Goal: Information Seeking & Learning: Learn about a topic

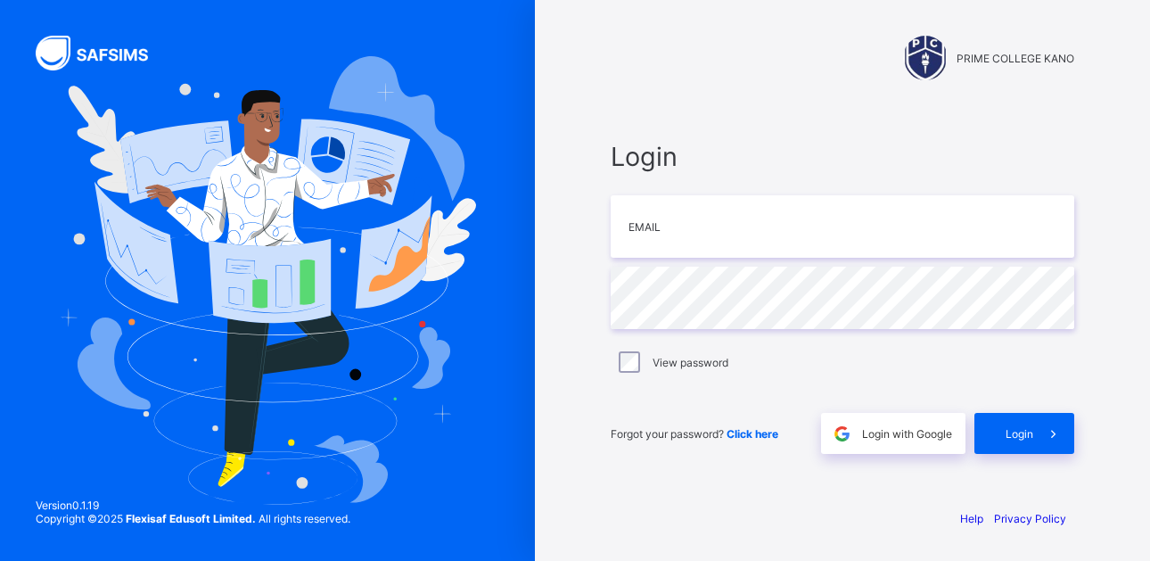
type input "**********"
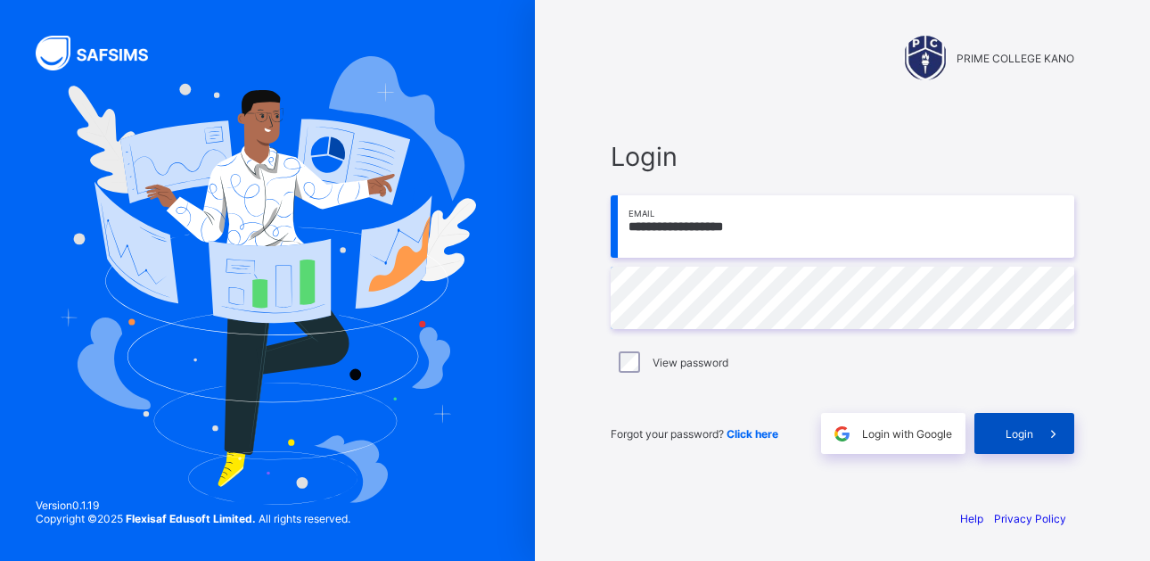
click at [1016, 439] on span "Login" at bounding box center [1020, 433] width 28 height 13
click at [673, 233] on input "email" at bounding box center [843, 226] width 464 height 62
type input "**********"
click at [1025, 435] on span "Login" at bounding box center [1020, 433] width 28 height 13
click at [1034, 433] on span at bounding box center [1054, 433] width 41 height 41
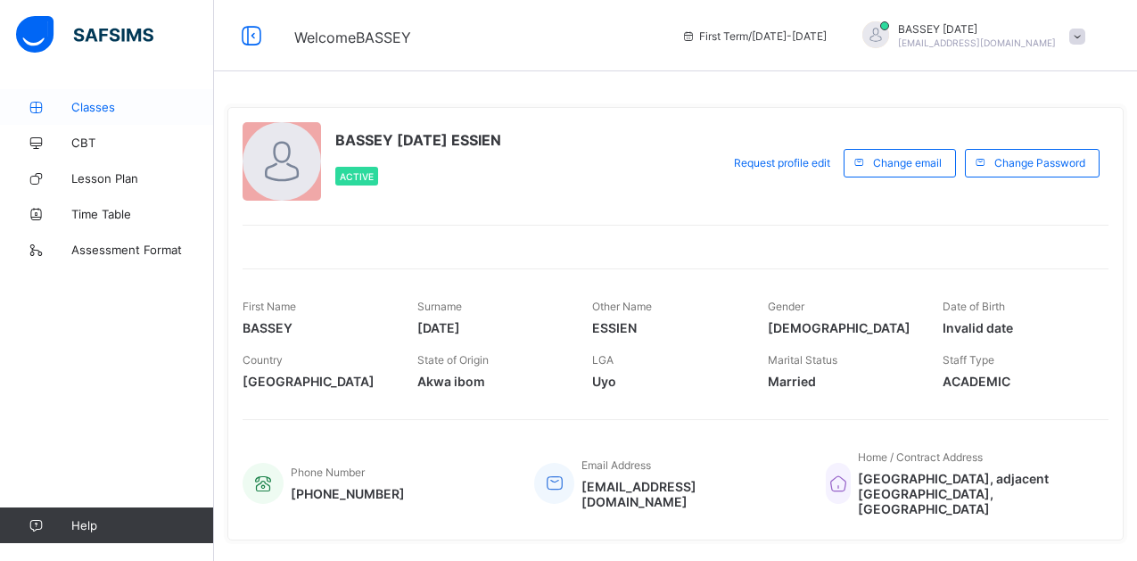
click at [90, 111] on span "Classes" at bounding box center [142, 107] width 143 height 14
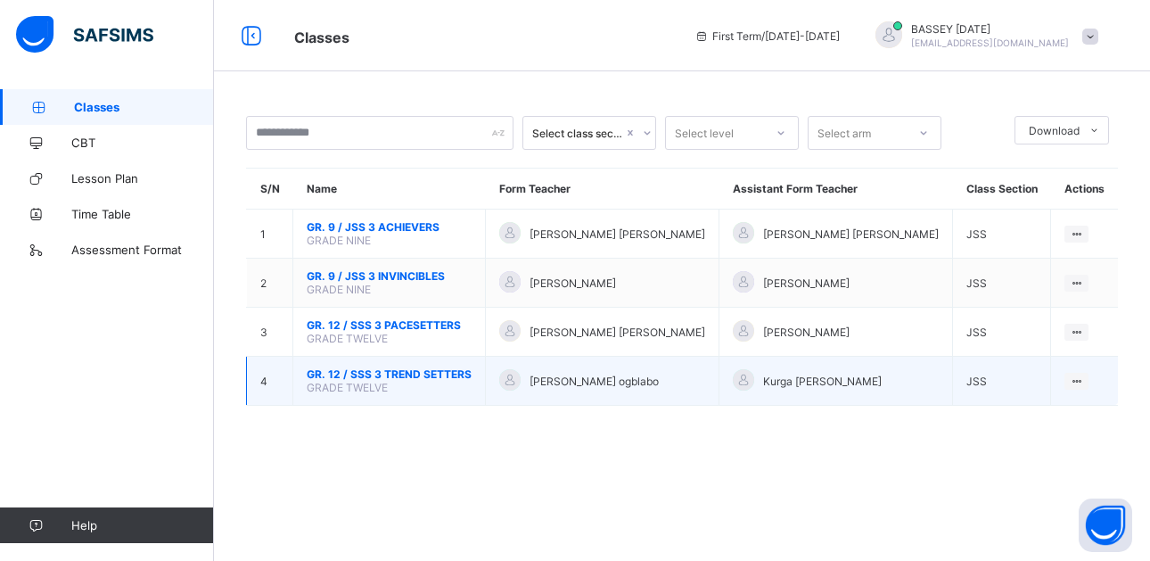
click at [407, 380] on span "GR. 12 / SSS 3 TREND SETTERS" at bounding box center [389, 373] width 165 height 13
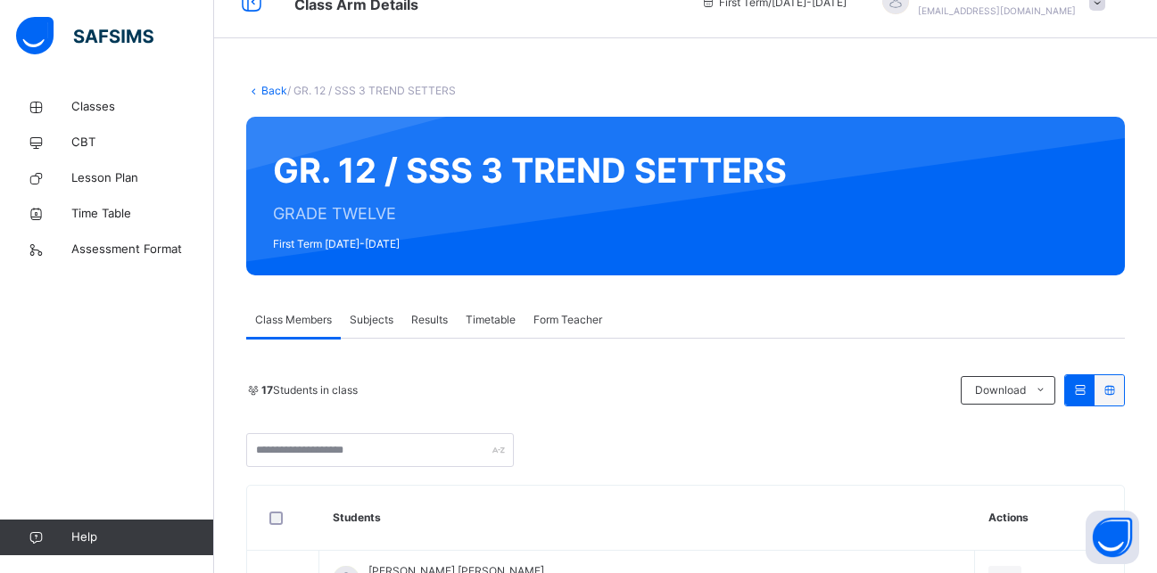
scroll to position [17, 0]
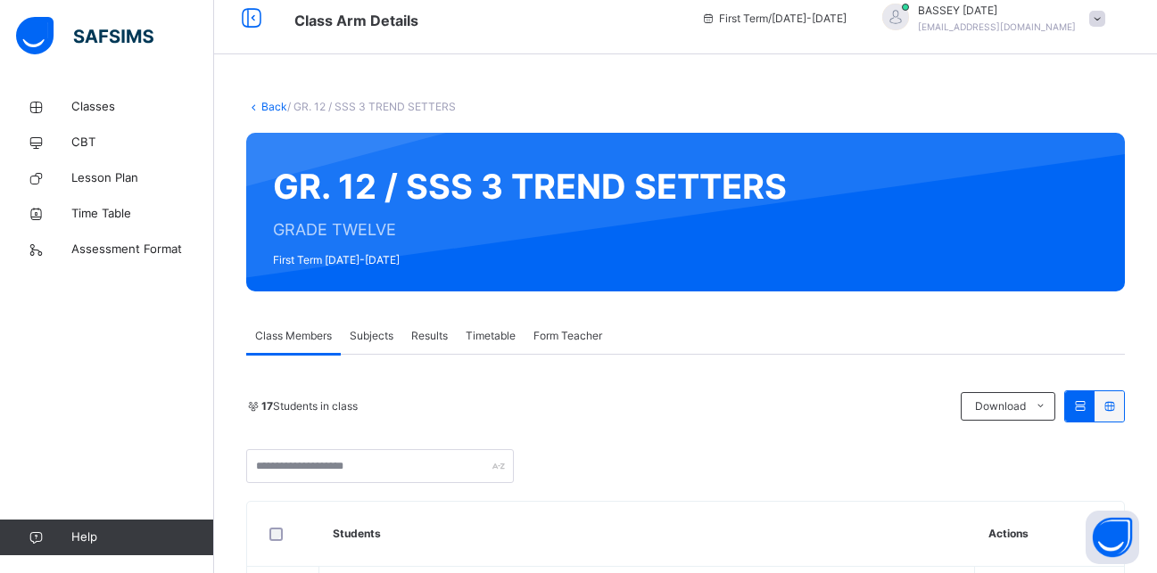
click at [253, 109] on icon at bounding box center [253, 106] width 15 height 13
click at [267, 105] on link "Back" at bounding box center [274, 106] width 26 height 13
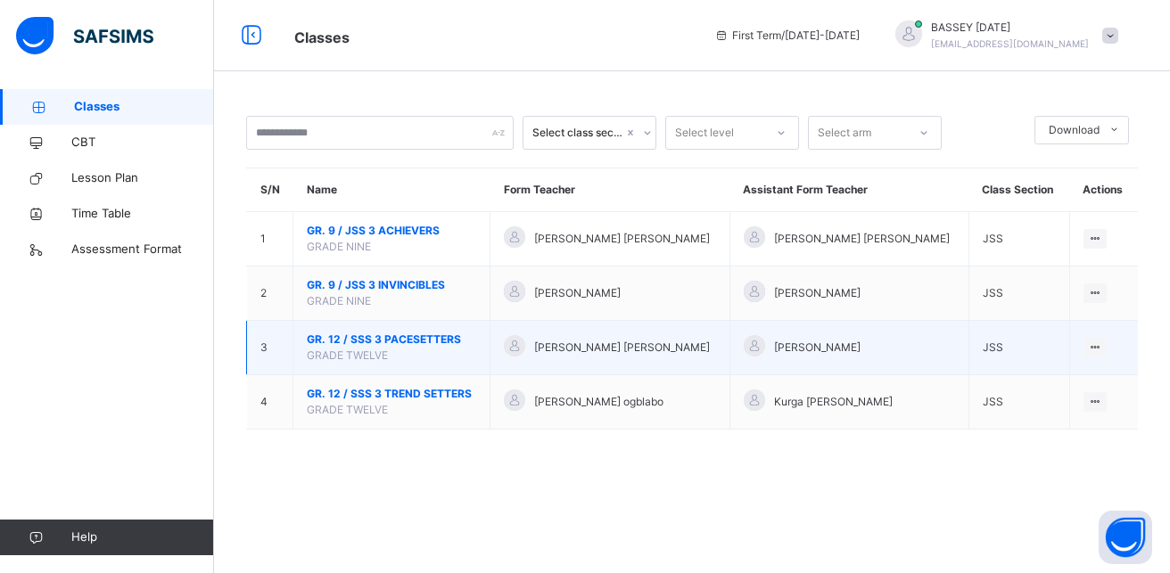
click at [388, 342] on span "GR. 12 / SSS 3 PACESETTERS" at bounding box center [391, 340] width 169 height 16
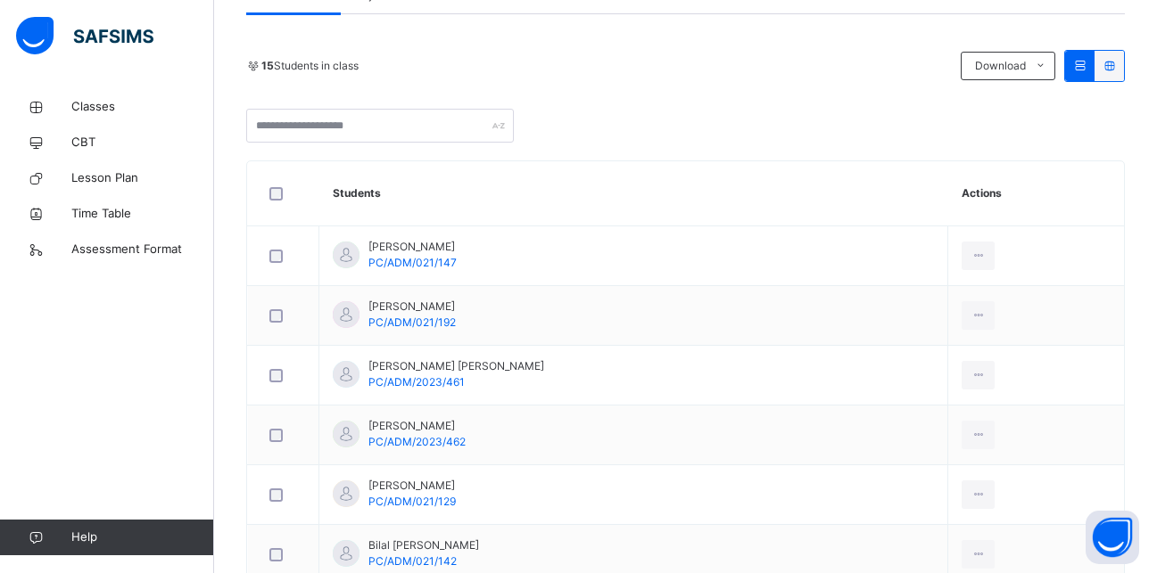
scroll to position [357, 0]
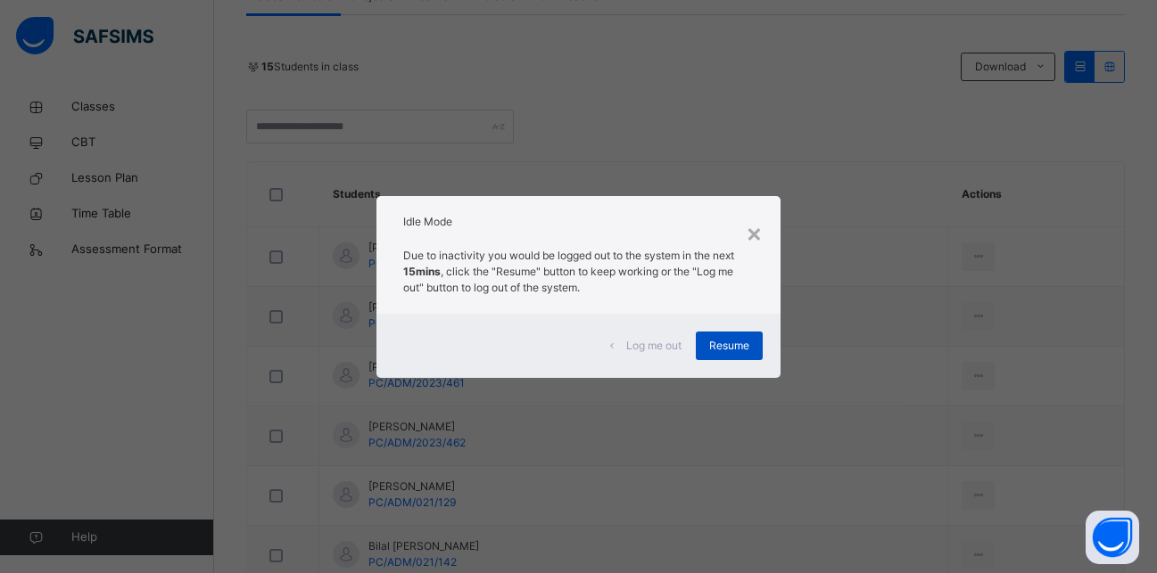
click at [733, 355] on div "Resume" at bounding box center [729, 346] width 67 height 29
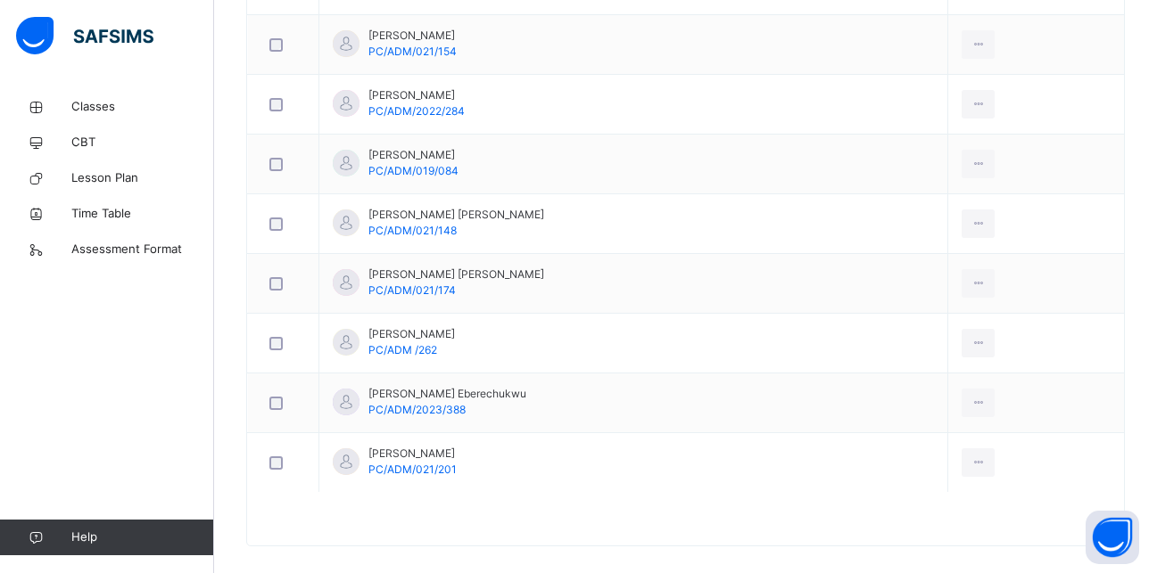
scroll to position [1005, 0]
